Goal: Find specific page/section: Find specific page/section

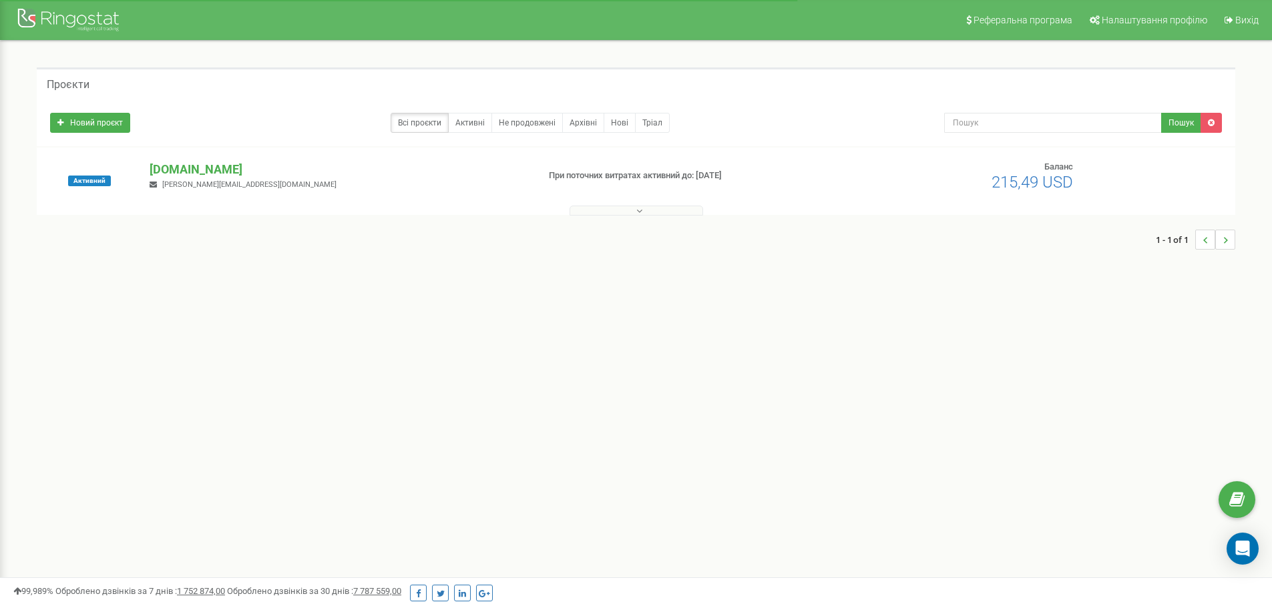
click at [641, 214] on icon at bounding box center [639, 210] width 6 height 9
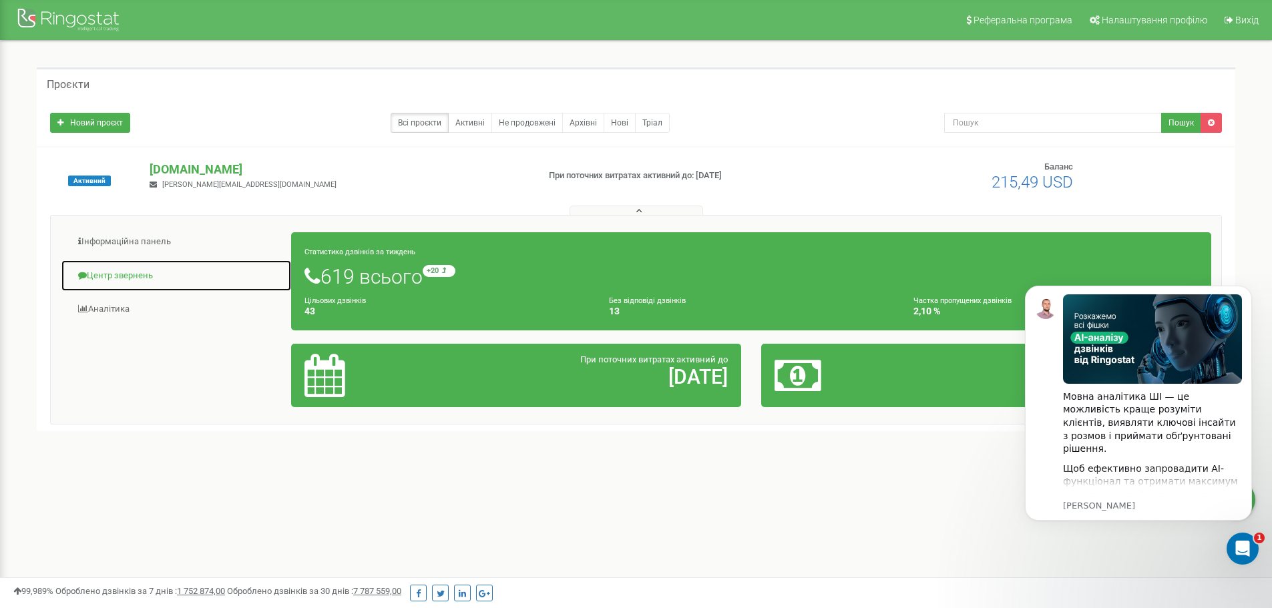
click at [130, 274] on link "Центр звернень" at bounding box center [176, 276] width 231 height 33
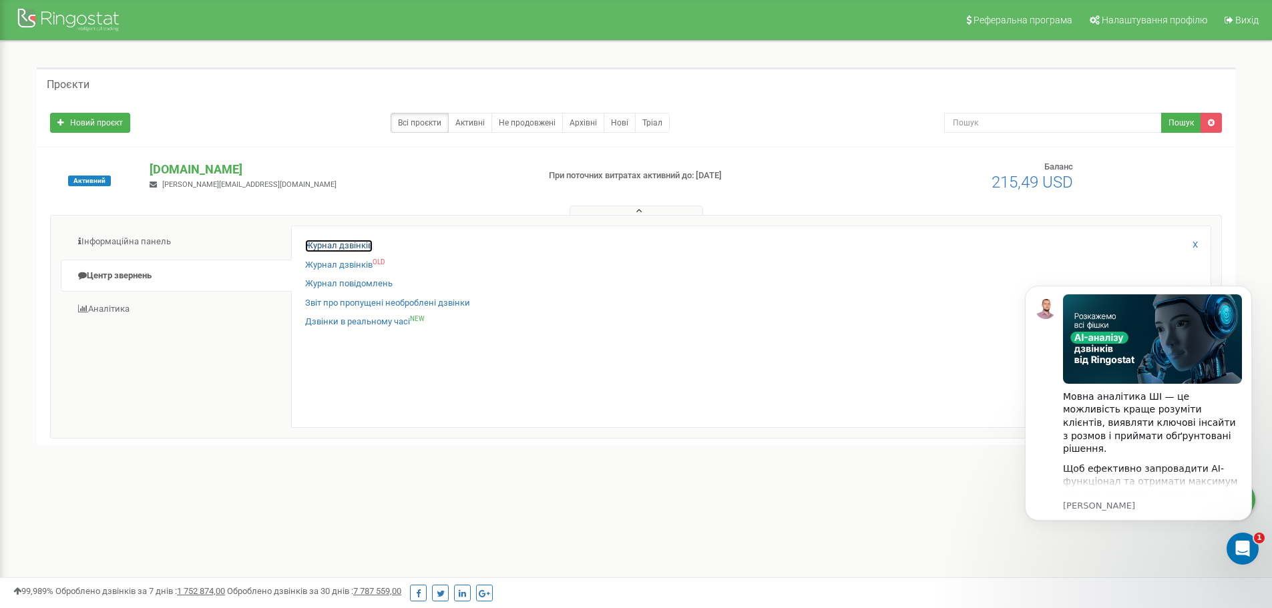
click at [350, 243] on link "Журнал дзвінків" at bounding box center [338, 246] width 67 height 13
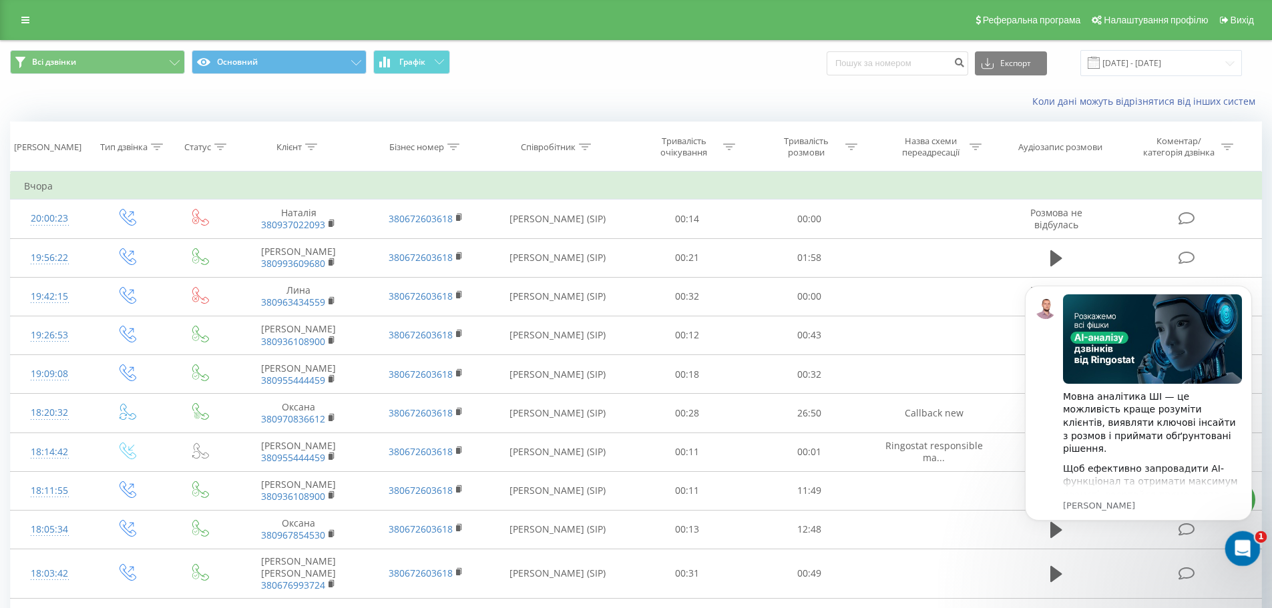
click at [1246, 539] on div "Відкрити програму для спілкування Intercom" at bounding box center [1240, 547] width 44 height 44
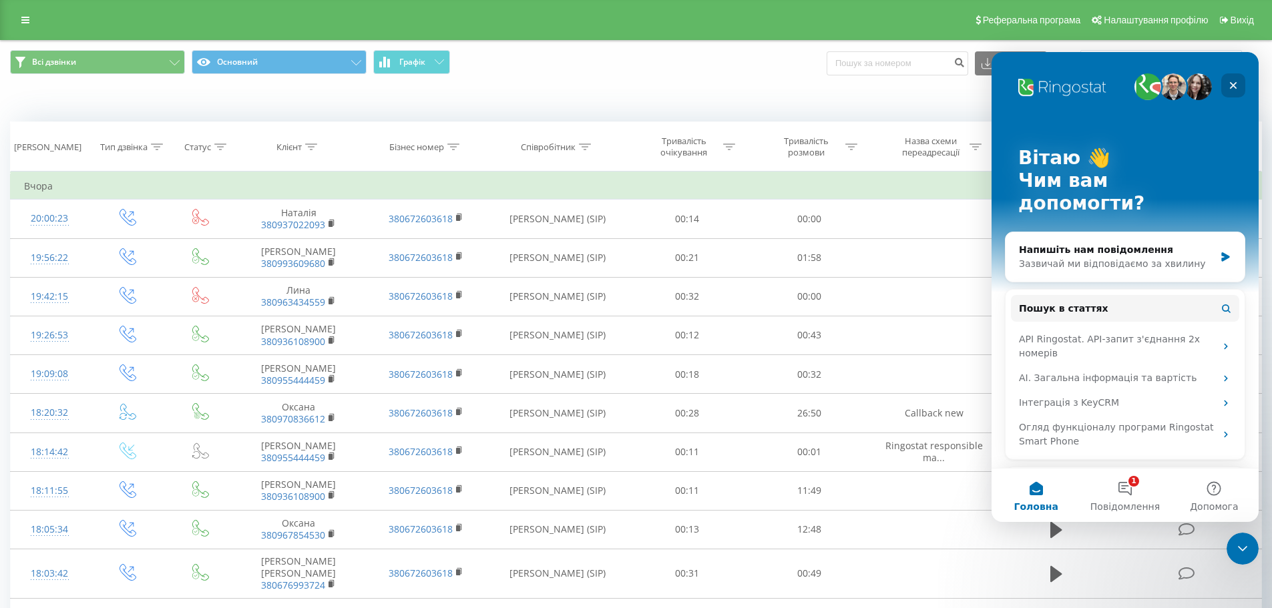
click at [1238, 90] on icon "Закрити" at bounding box center [1233, 85] width 11 height 11
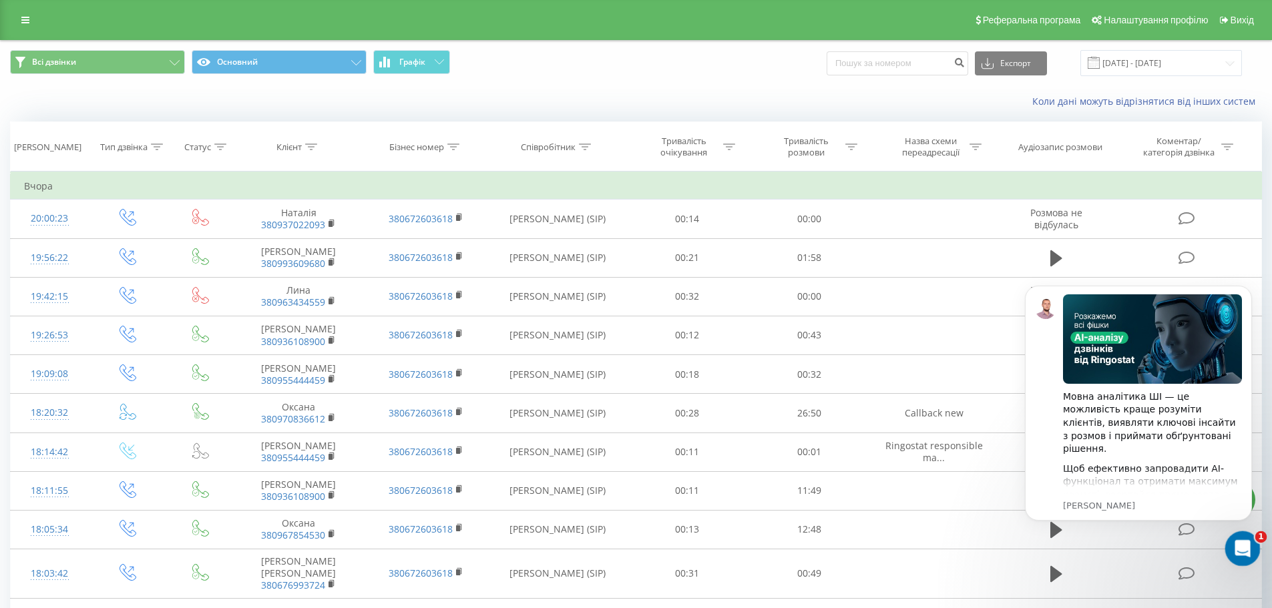
click at [1238, 544] on icon "Відкрити програму для спілкування Intercom" at bounding box center [1241, 547] width 22 height 22
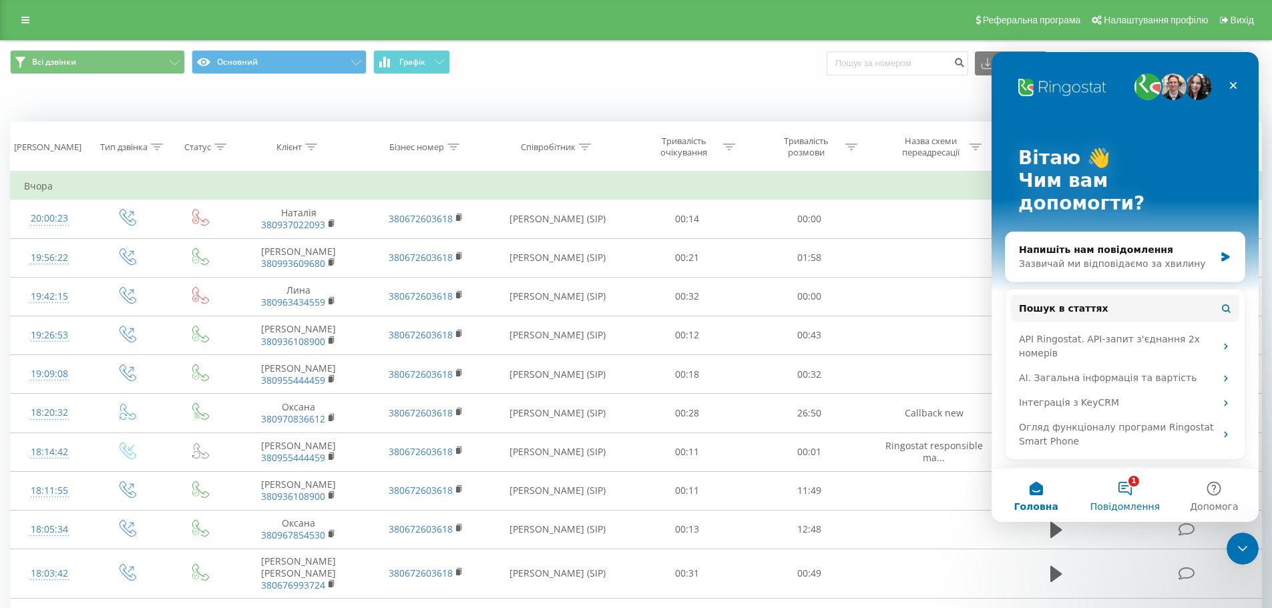
click at [1134, 502] on span "Повідомлення" at bounding box center [1124, 506] width 69 height 9
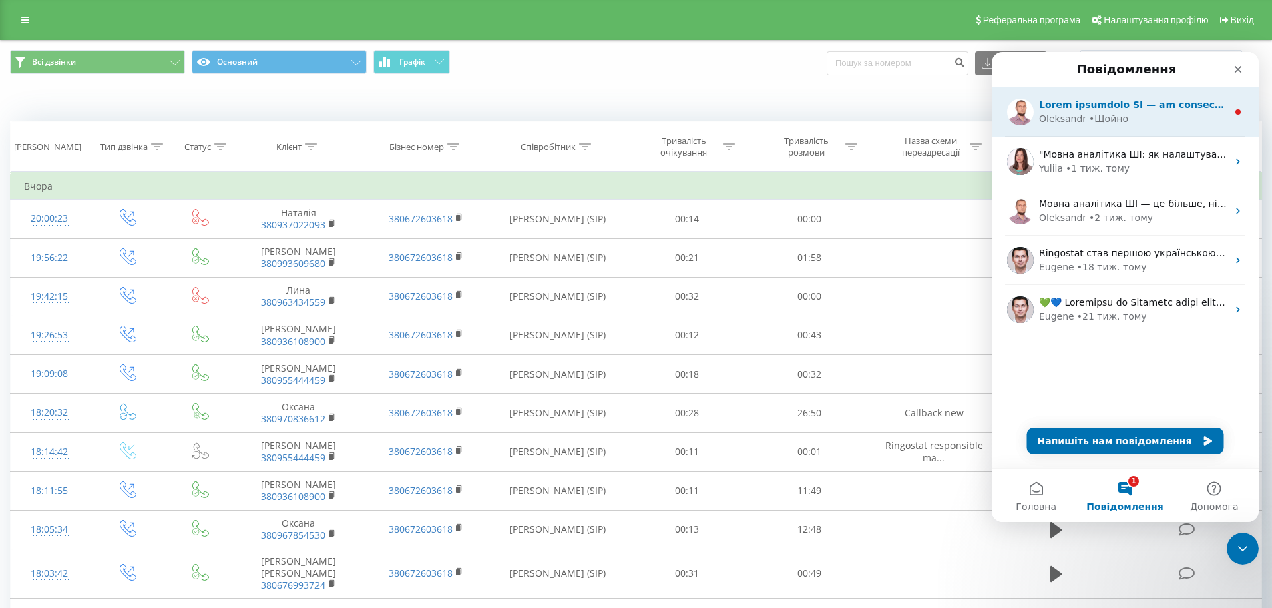
click at [1079, 113] on div "Oleksandr" at bounding box center [1062, 119] width 47 height 14
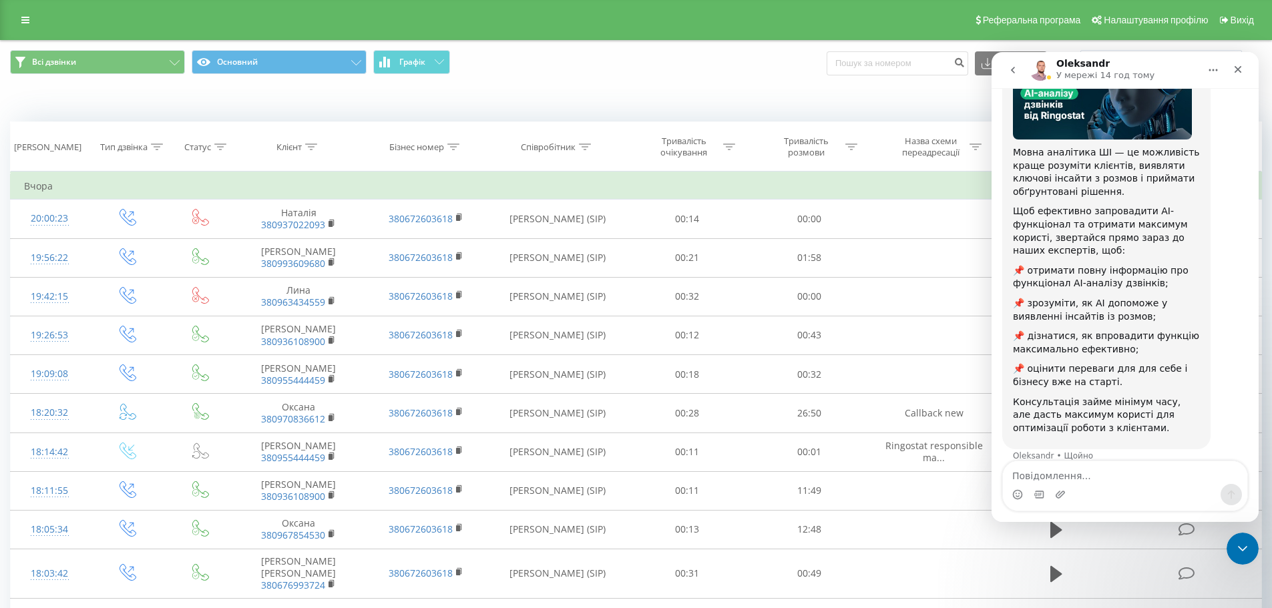
scroll to position [131, 0]
click at [1237, 67] on icon "Закрити" at bounding box center [1237, 69] width 11 height 11
